Goal: Task Accomplishment & Management: Complete application form

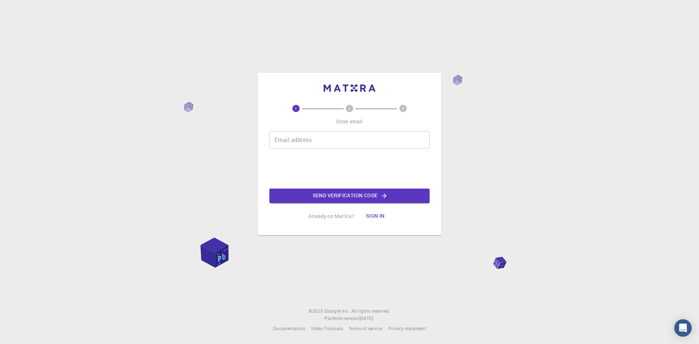
click at [292, 138] on input "Email address" at bounding box center [349, 139] width 160 height 17
type input "[EMAIL_ADDRESS][DOMAIN_NAME]"
click at [324, 195] on button "Send verification code" at bounding box center [349, 196] width 160 height 15
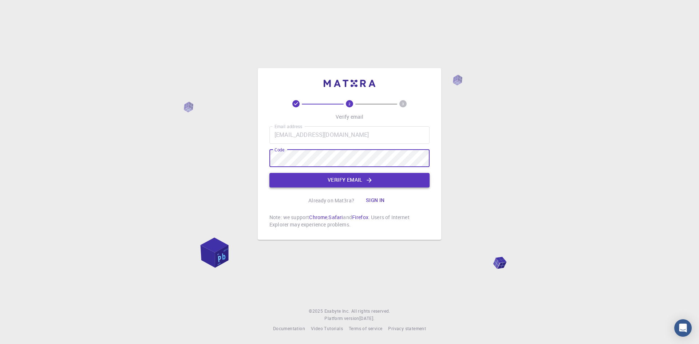
click at [308, 177] on button "Verify email" at bounding box center [349, 180] width 160 height 15
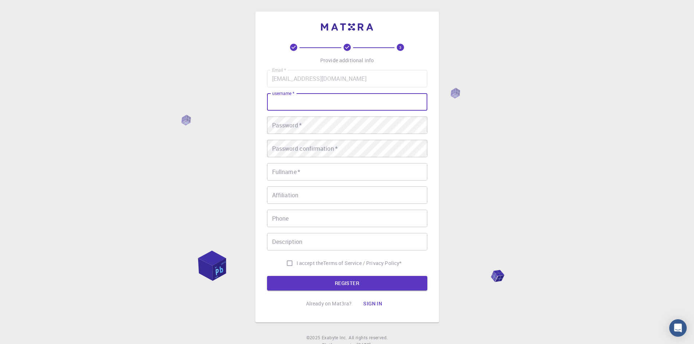
click at [318, 102] on input "username   *" at bounding box center [347, 101] width 160 height 17
type input "chirine"
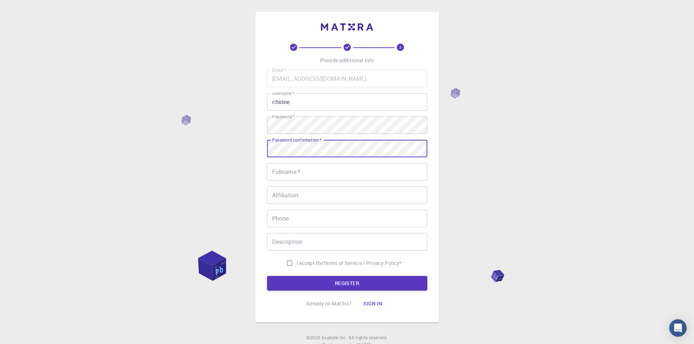
click at [304, 169] on input "Fullname   *" at bounding box center [347, 171] width 160 height 17
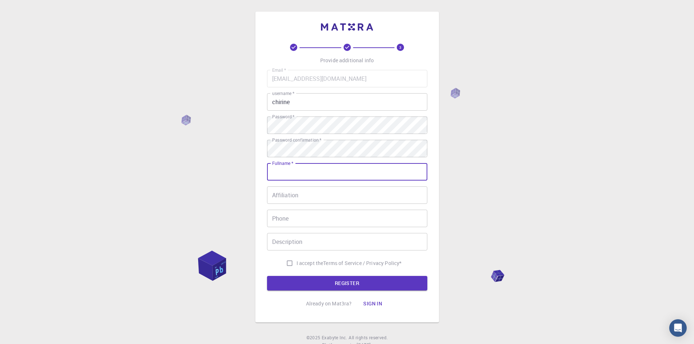
type input "[PERSON_NAME]"
type input "28404450"
click at [304, 242] on input "Description" at bounding box center [347, 241] width 160 height 17
click at [297, 265] on span "I accept the" at bounding box center [309, 263] width 27 height 7
click at [296, 265] on input "I accept the Terms of Service / Privacy Policy *" at bounding box center [290, 263] width 14 height 14
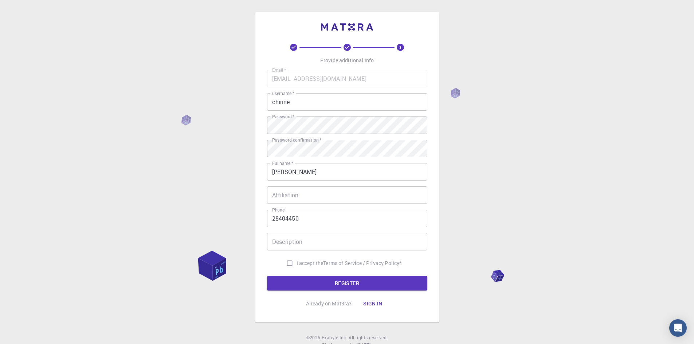
checkbox input "true"
click at [311, 280] on button "REGISTER" at bounding box center [347, 283] width 160 height 15
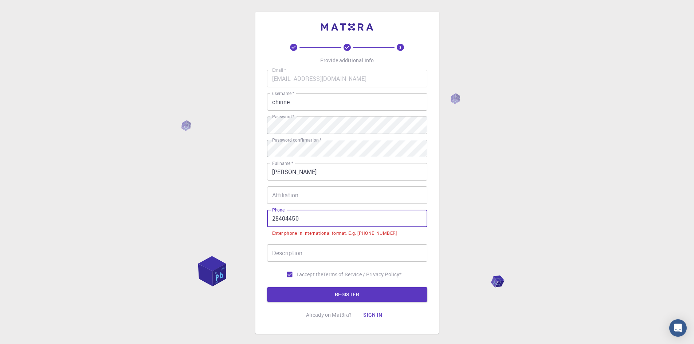
click at [272, 221] on input "28404450" at bounding box center [347, 218] width 160 height 17
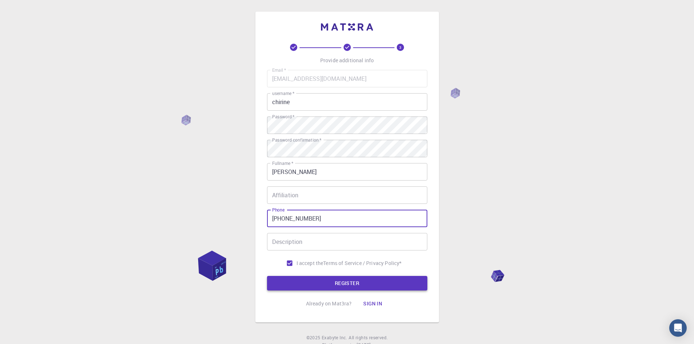
type input "[PHONE_NUMBER]"
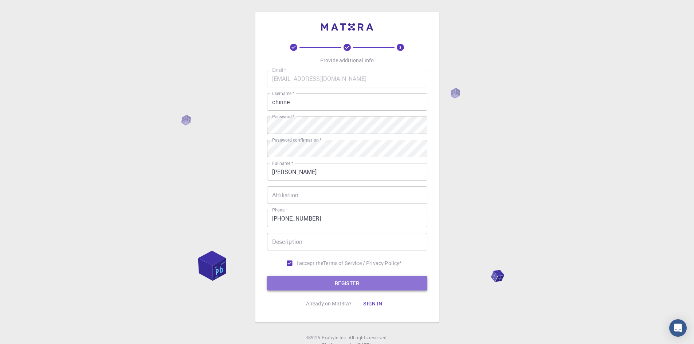
click at [318, 285] on button "REGISTER" at bounding box center [347, 283] width 160 height 15
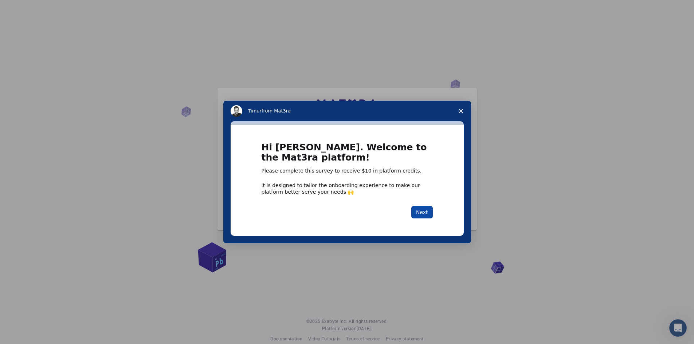
click at [430, 214] on button "Next" at bounding box center [421, 212] width 21 height 12
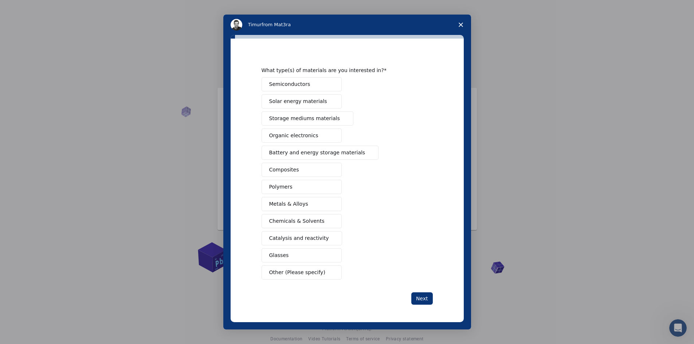
scroll to position [10, 0]
click at [425, 298] on button "Next" at bounding box center [421, 298] width 21 height 12
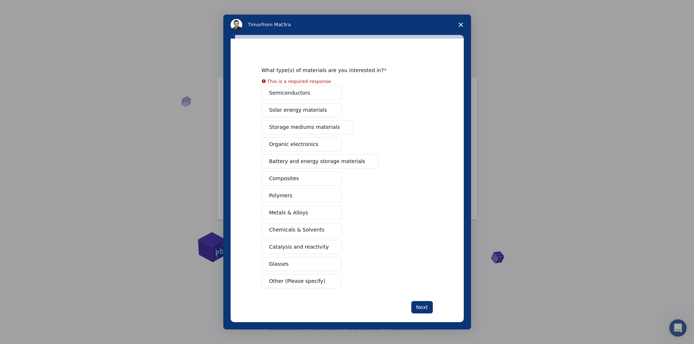
click at [288, 210] on button "Metals & Alloys" at bounding box center [301, 213] width 80 height 14
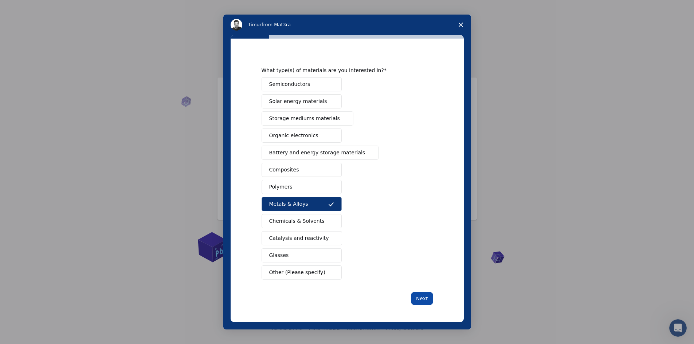
click at [421, 300] on button "Next" at bounding box center [421, 298] width 21 height 12
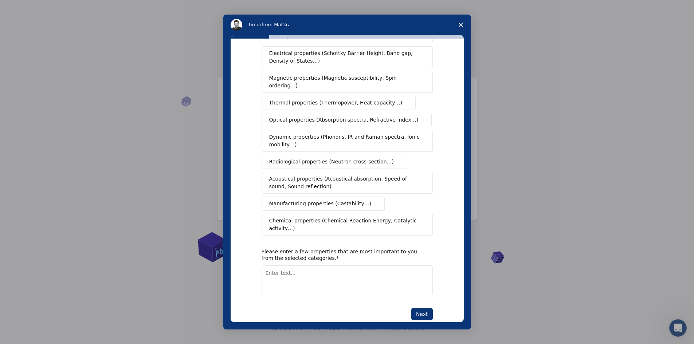
scroll to position [45, 0]
click at [457, 24] on span "Close survey" at bounding box center [460, 25] width 20 height 20
